Goal: Task Accomplishment & Management: Manage account settings

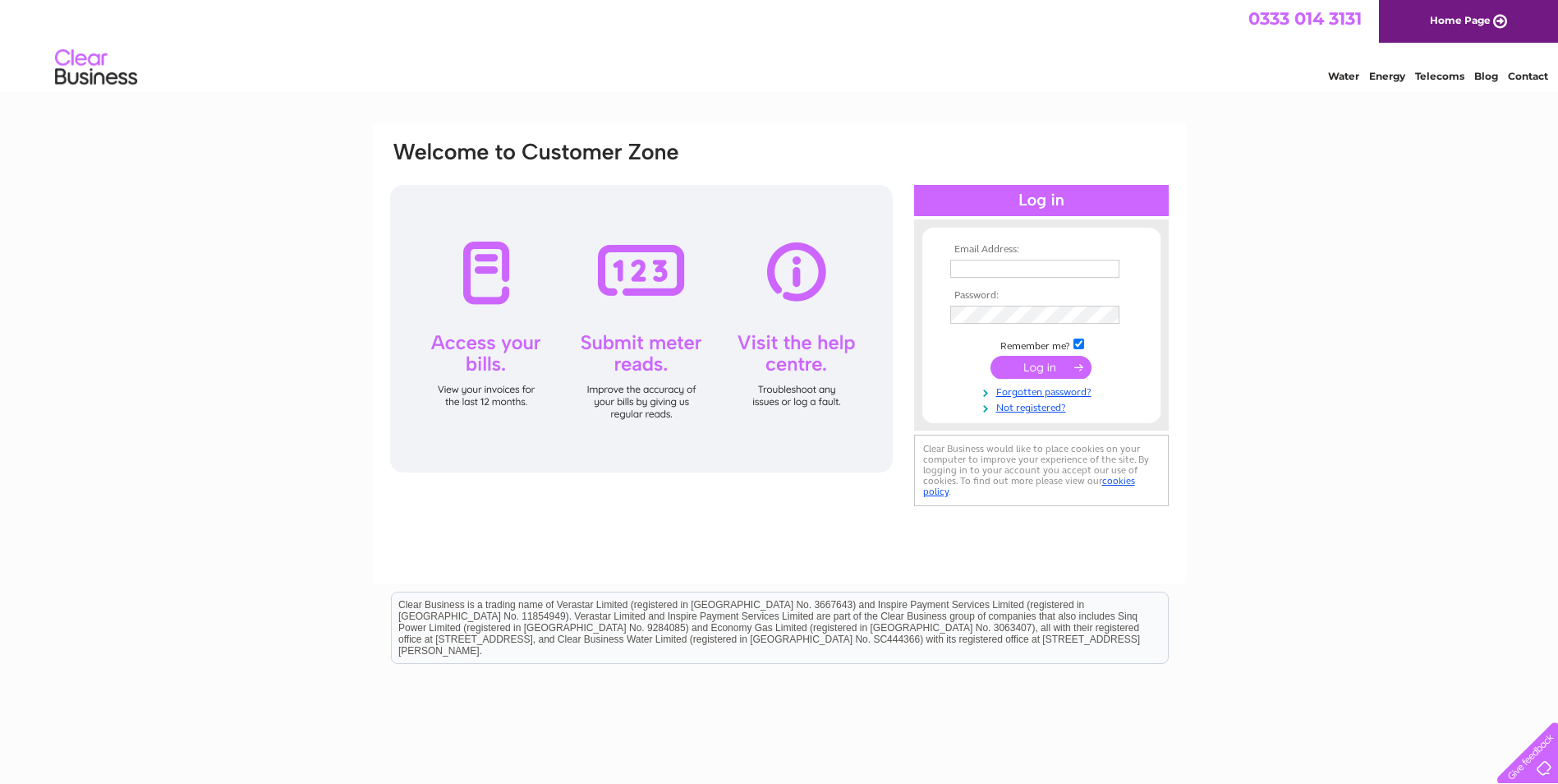
type input "accounts@laneandskillen.co.uk"
click at [1052, 367] on input "submit" at bounding box center [1041, 367] width 101 height 23
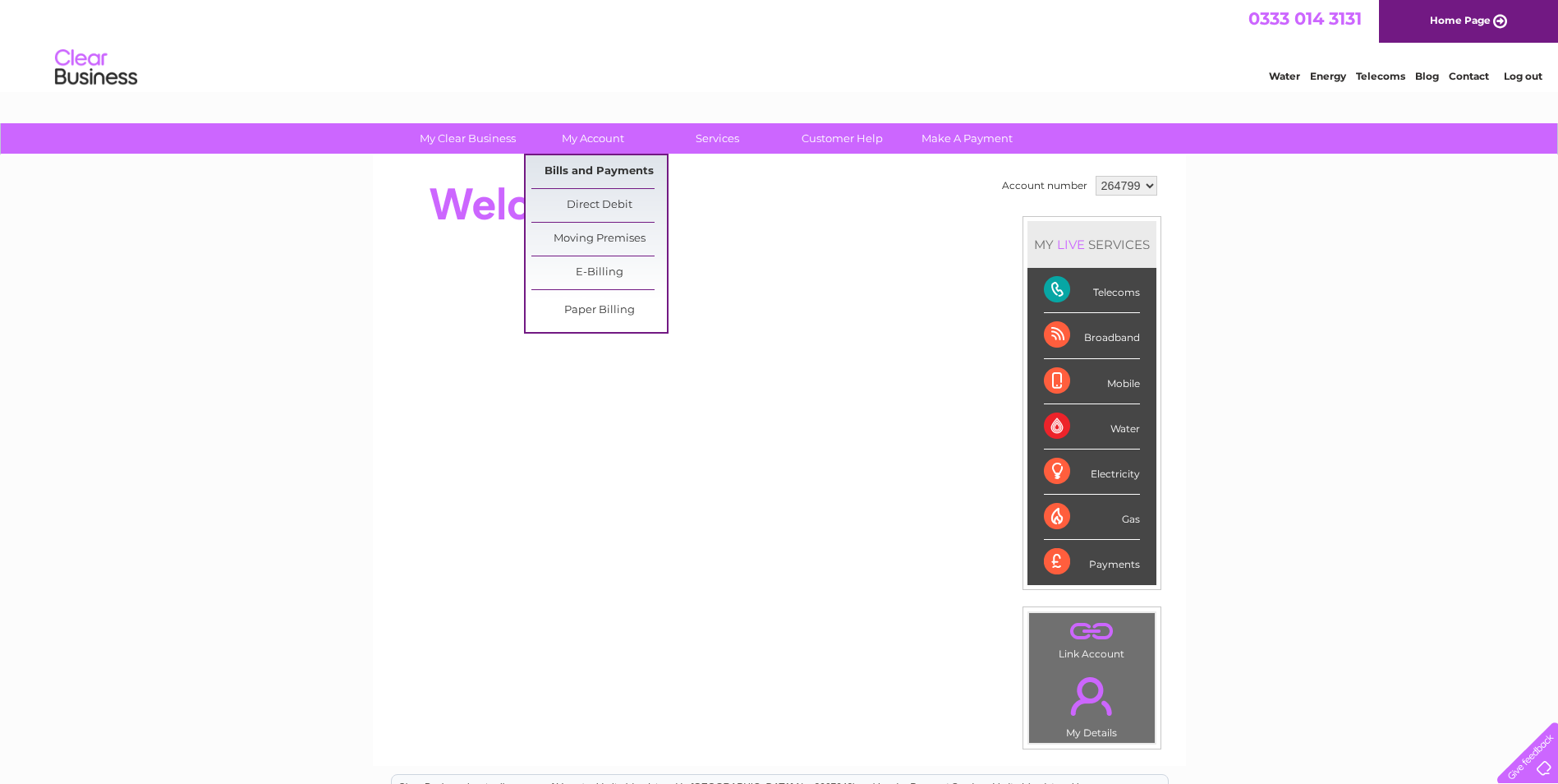
click at [596, 169] on link "Bills and Payments" at bounding box center [599, 172] width 136 height 33
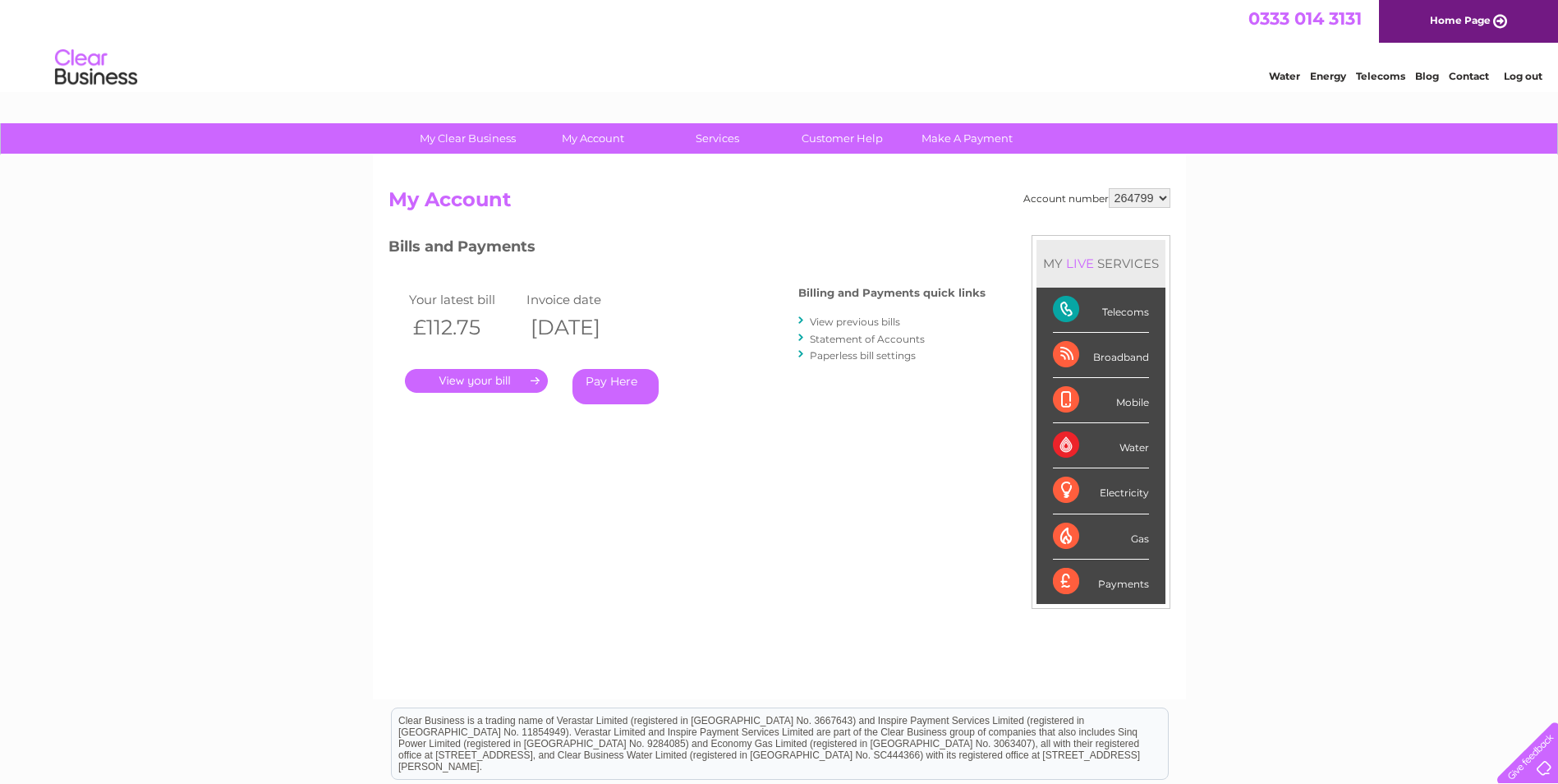
click at [846, 321] on link "View previous bills" at bounding box center [855, 321] width 90 height 12
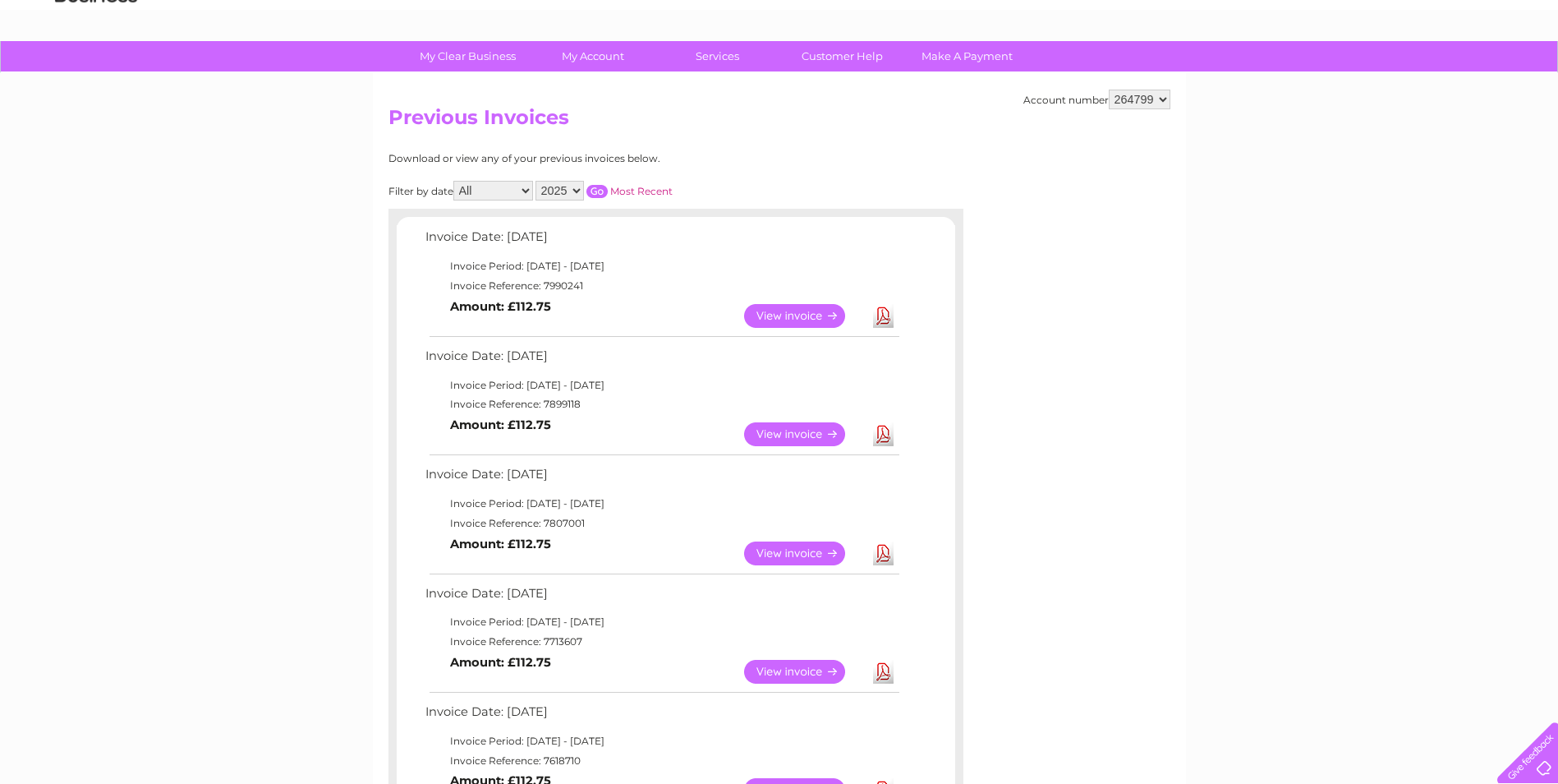
scroll to position [164, 0]
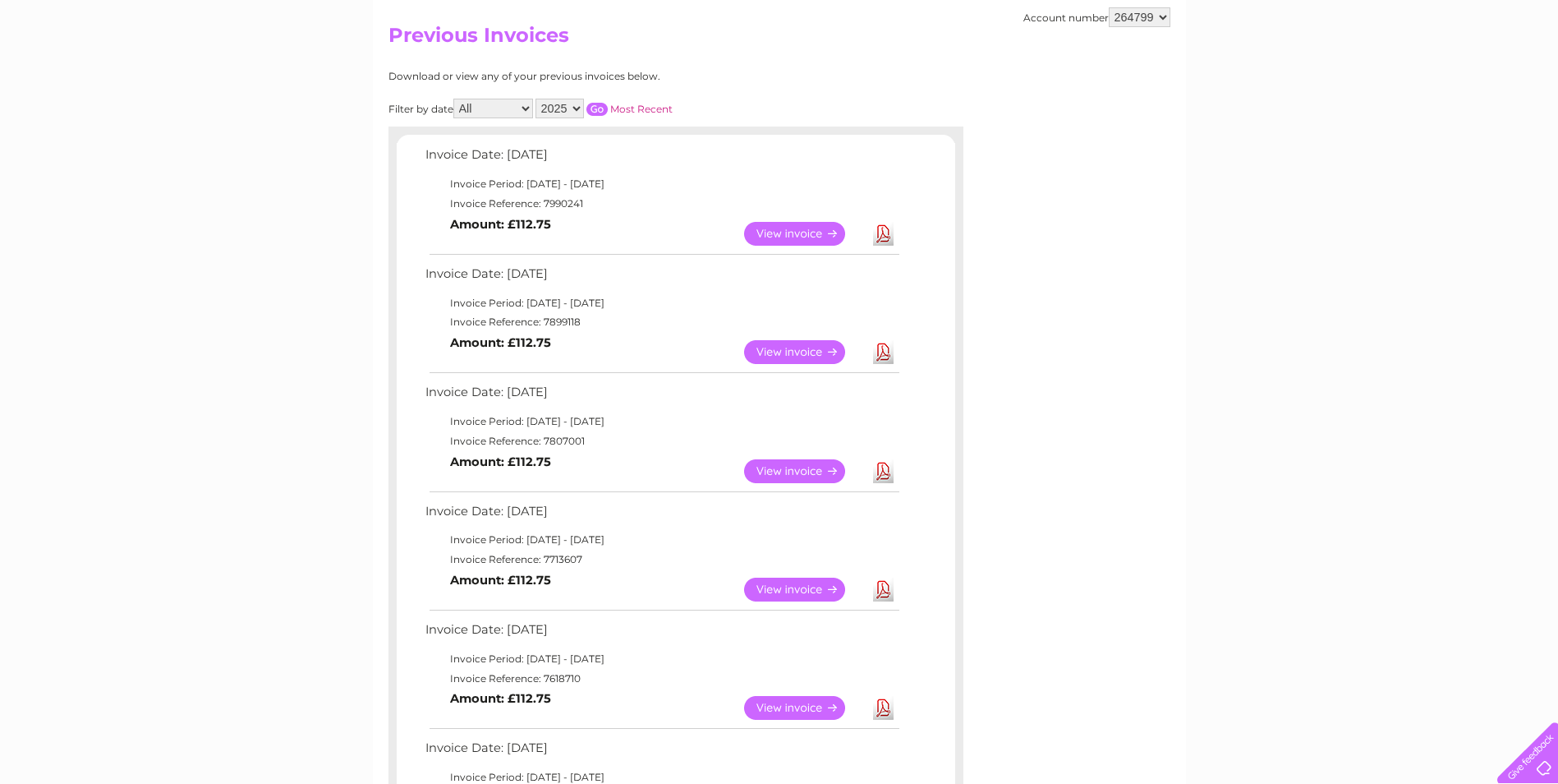
click at [817, 229] on link "View" at bounding box center [804, 233] width 121 height 23
click at [809, 230] on link "View" at bounding box center [804, 233] width 121 height 23
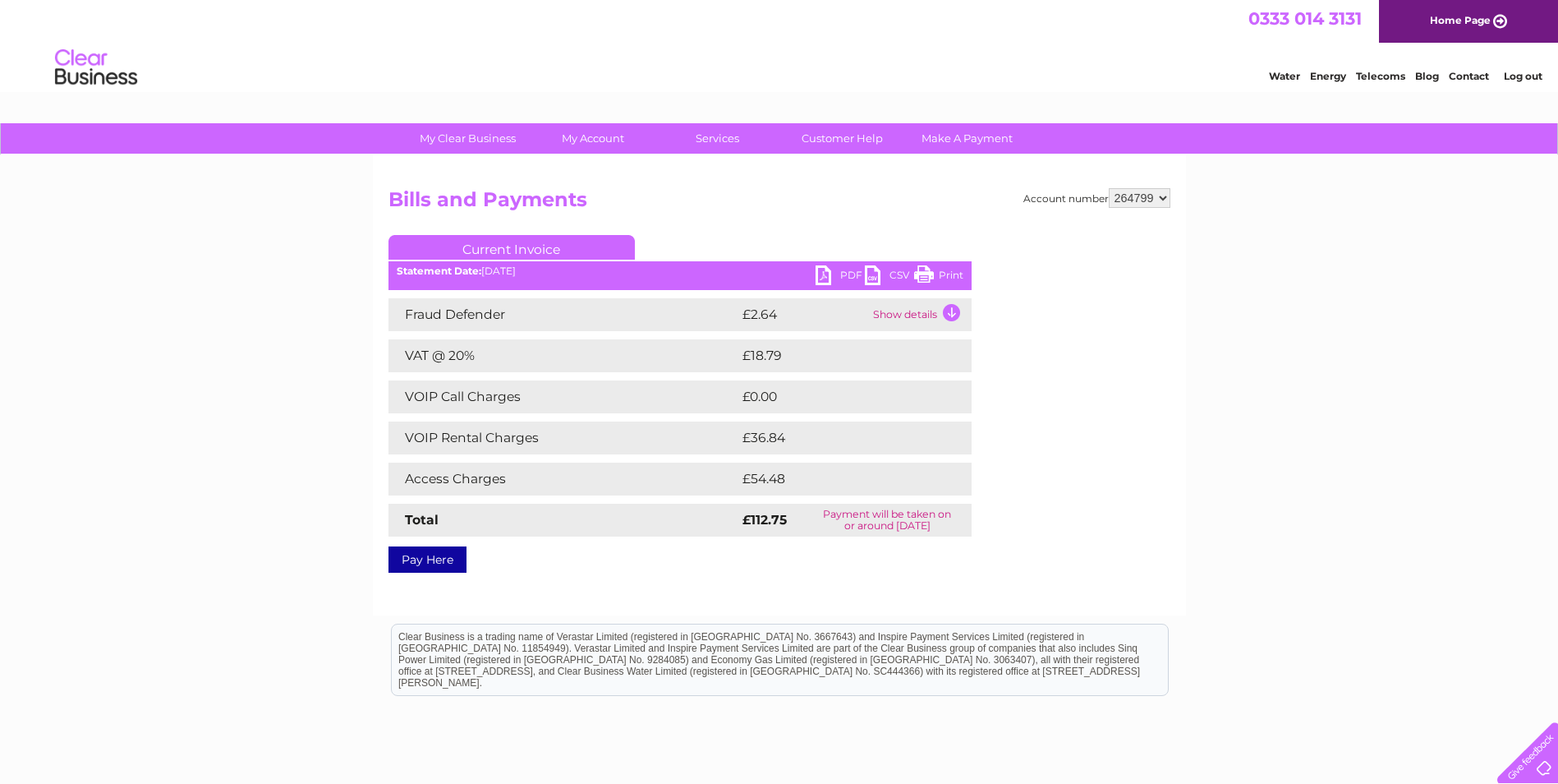
click at [843, 275] on link "PDF" at bounding box center [840, 277] width 50 height 23
click at [851, 275] on link "PDF" at bounding box center [840, 277] width 50 height 23
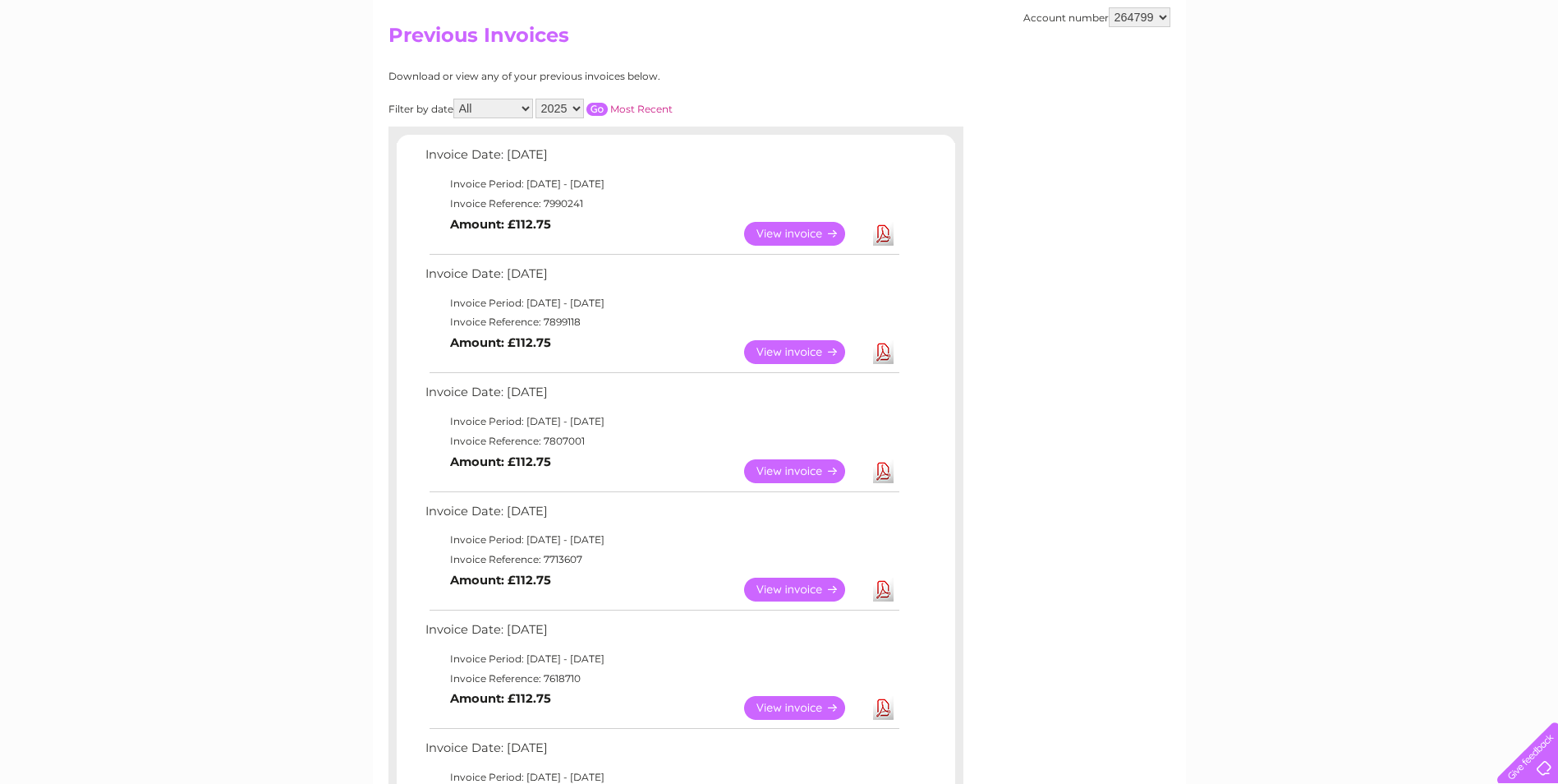
click at [804, 345] on link "View" at bounding box center [804, 352] width 121 height 23
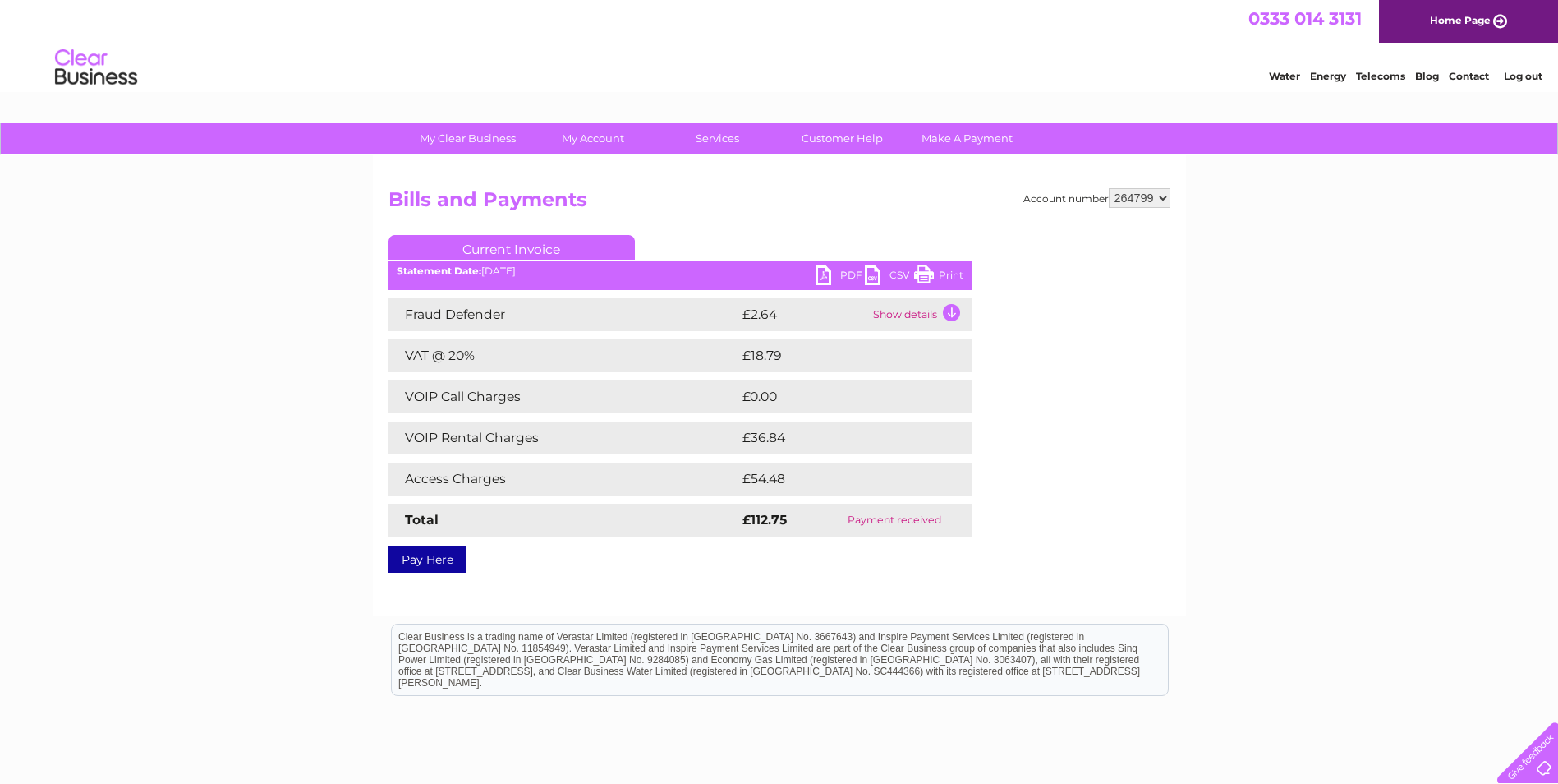
click at [842, 274] on link "PDF" at bounding box center [840, 277] width 50 height 23
